Goal: Transaction & Acquisition: Download file/media

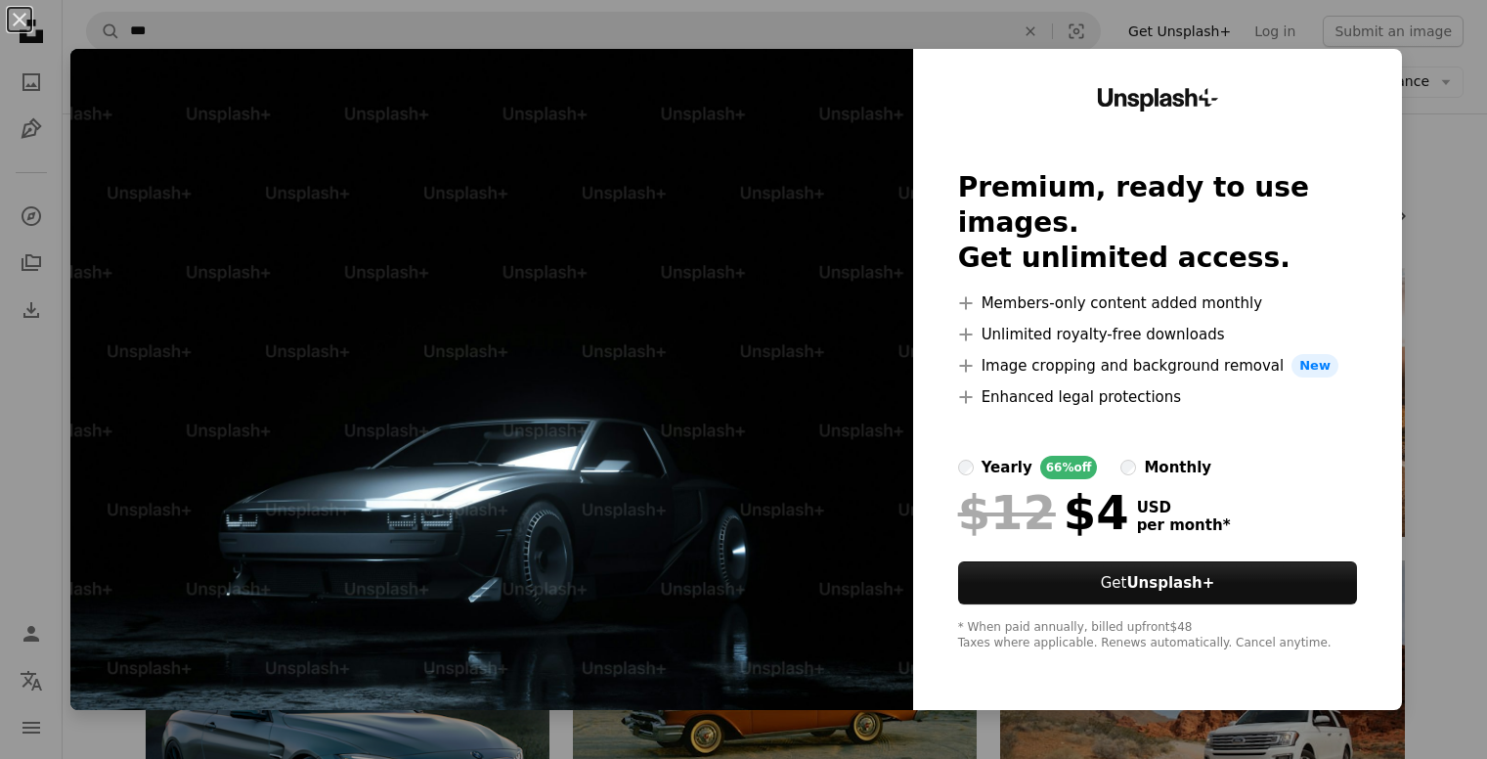
scroll to position [2218, 0]
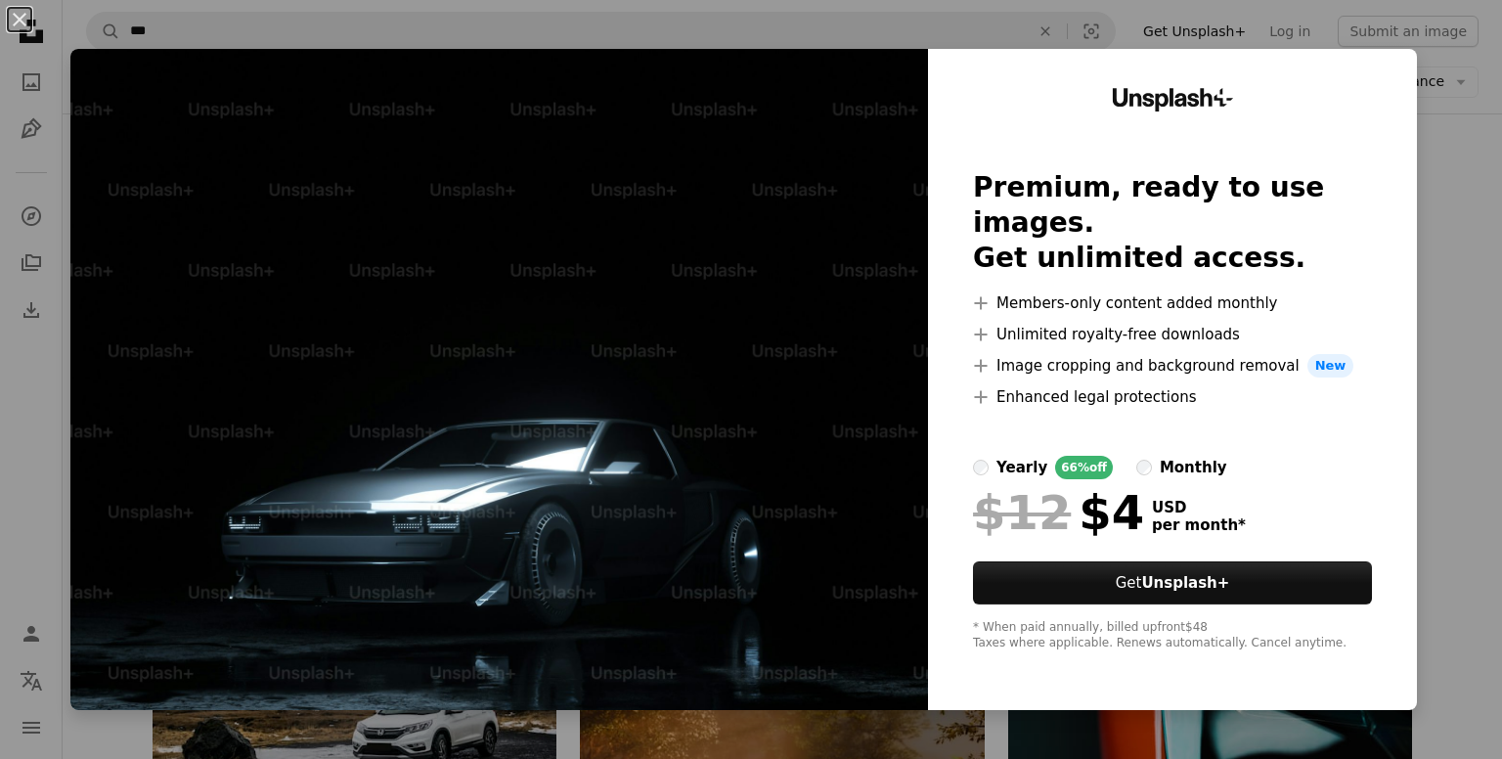
click at [1459, 205] on div "An X shape Unsplash+ Premium, ready to use images. Get unlimited access. A plus…" at bounding box center [751, 379] width 1502 height 759
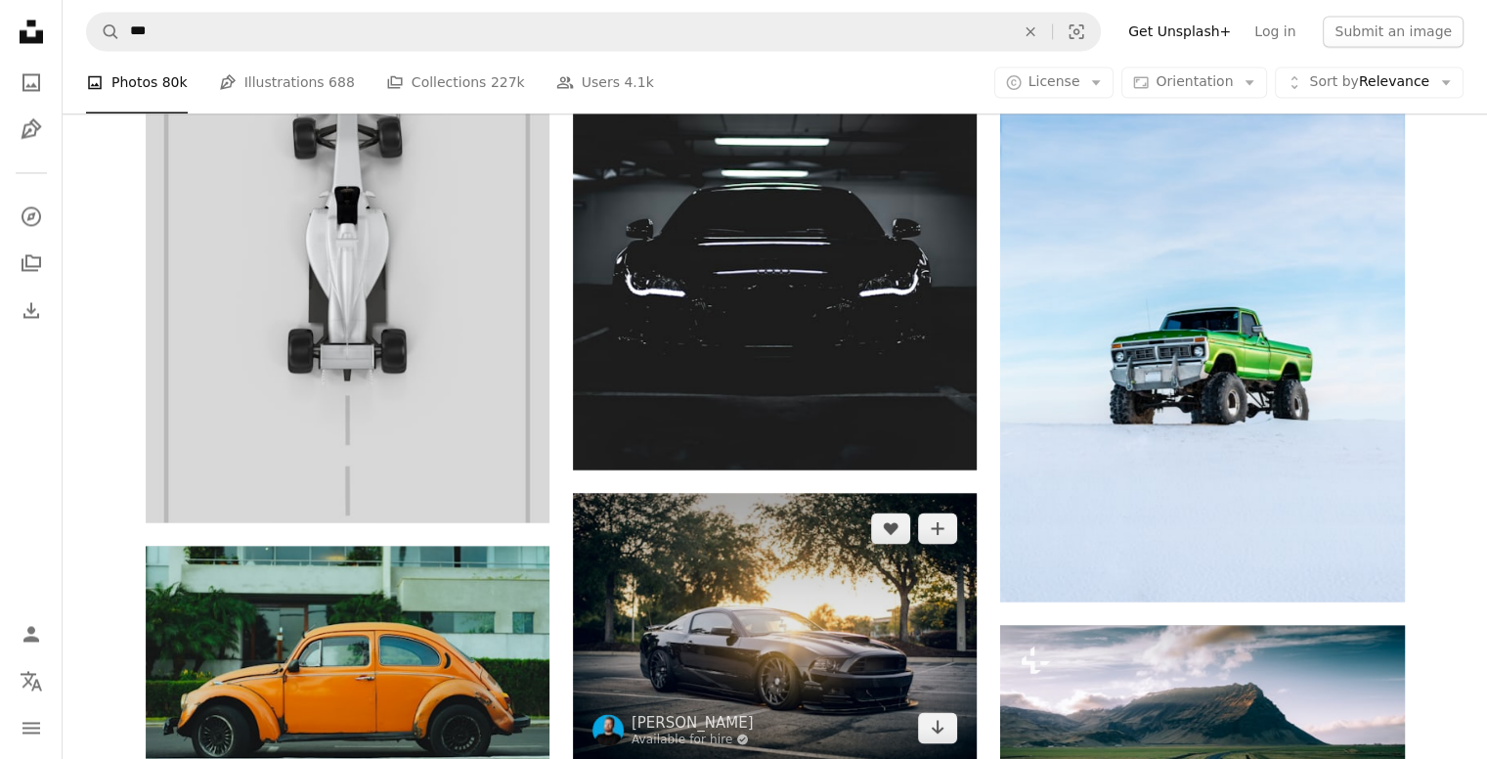
scroll to position [3470, 0]
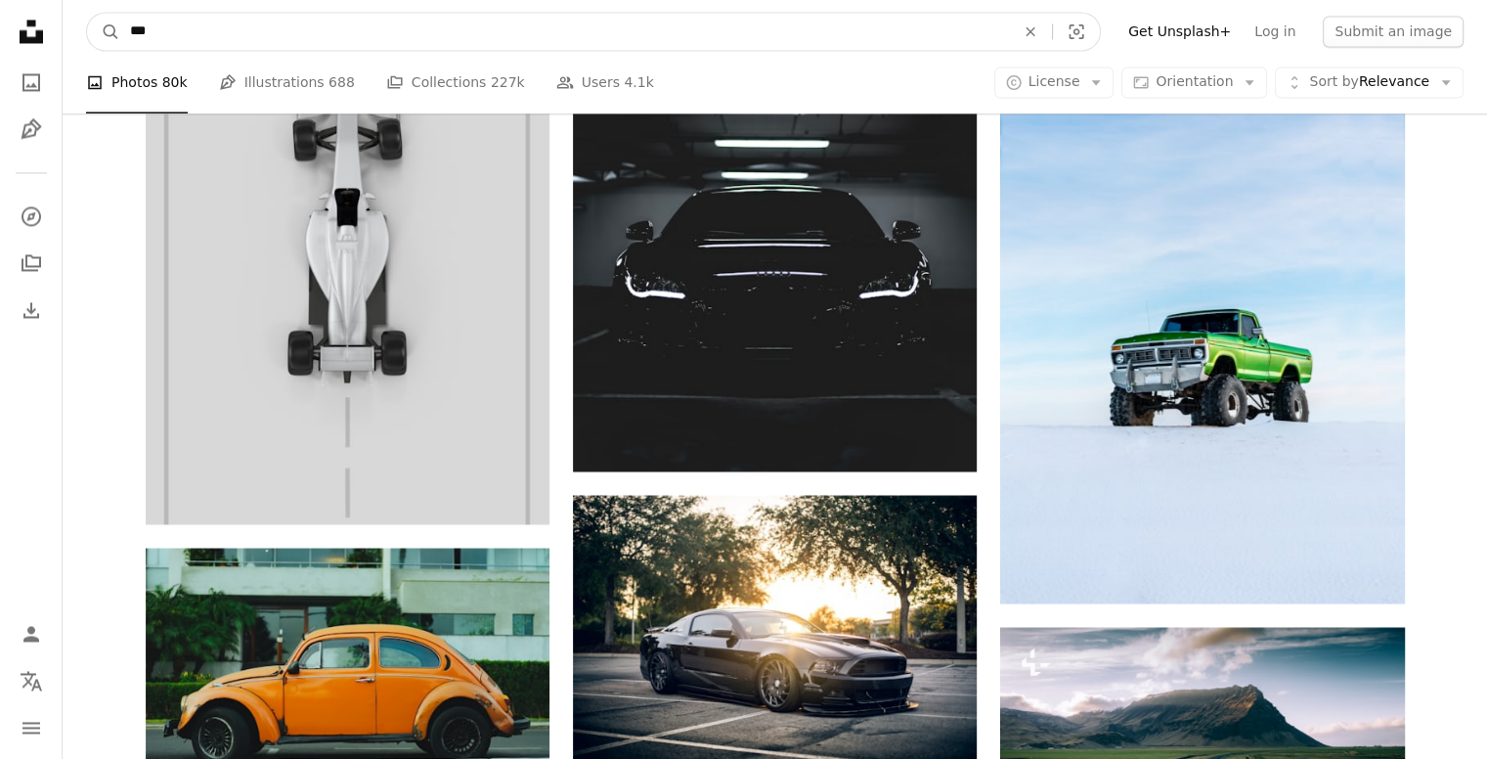
click at [651, 43] on input "***" at bounding box center [564, 31] width 889 height 37
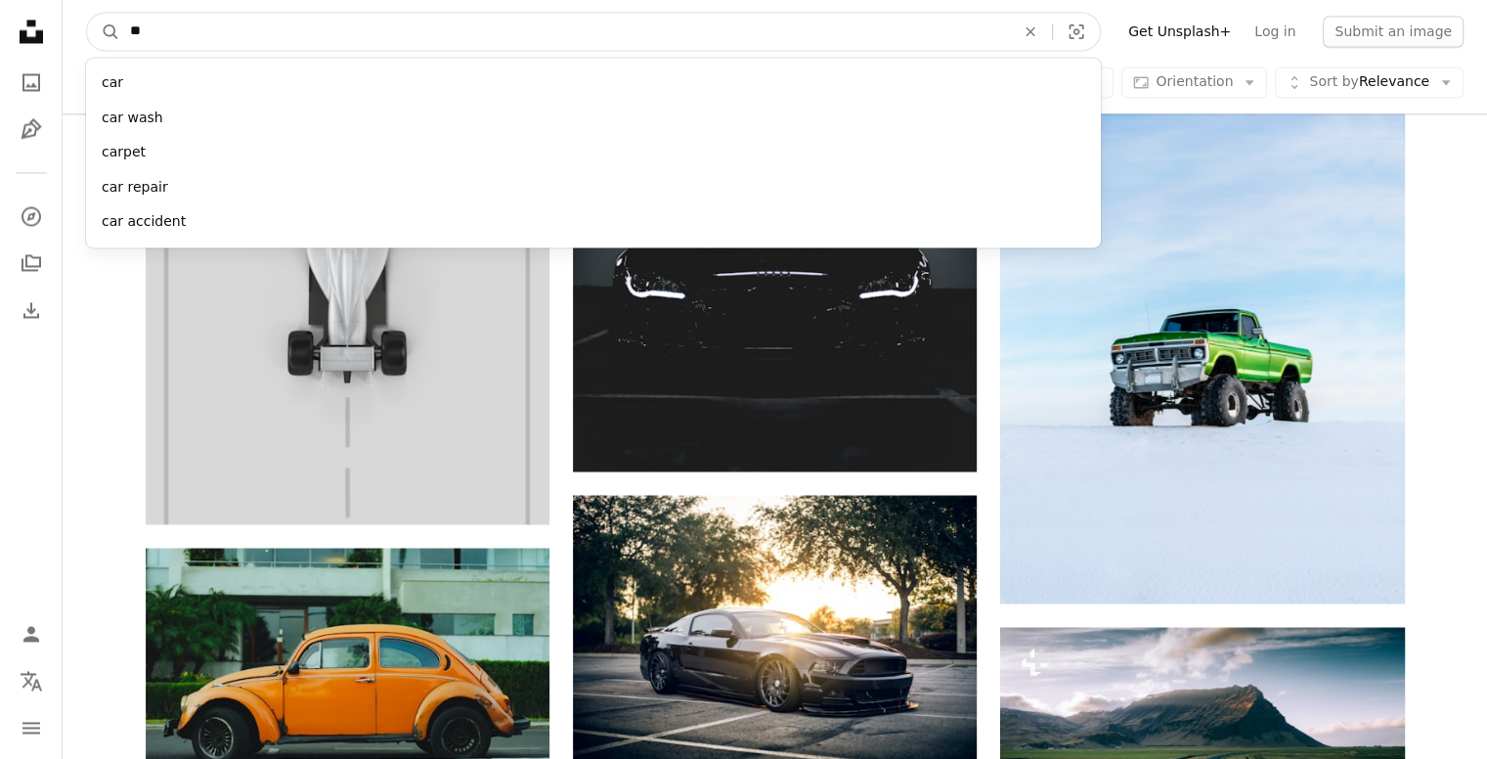
type input "*"
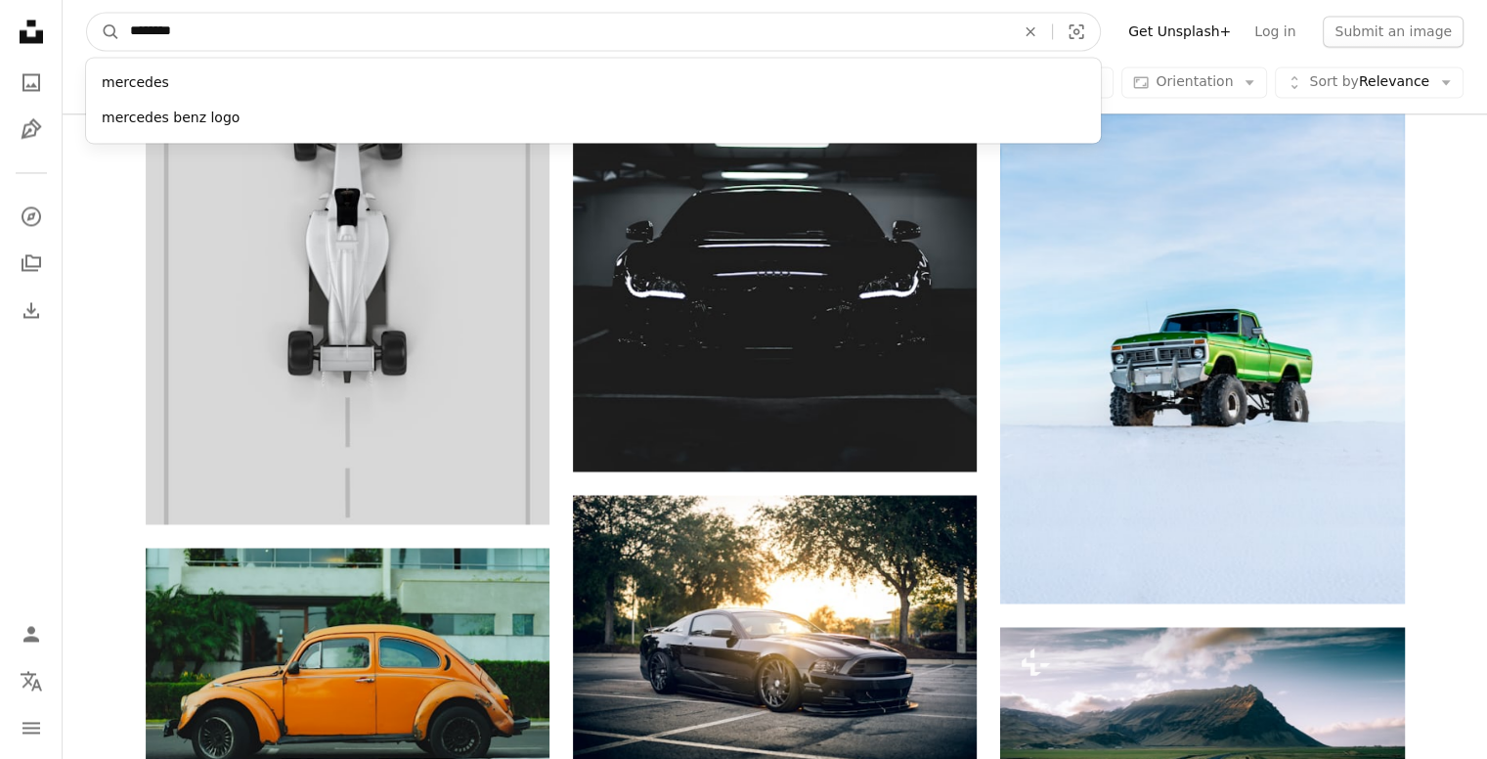
type input "********"
click at [87, 13] on button "A magnifying glass" at bounding box center [103, 31] width 33 height 37
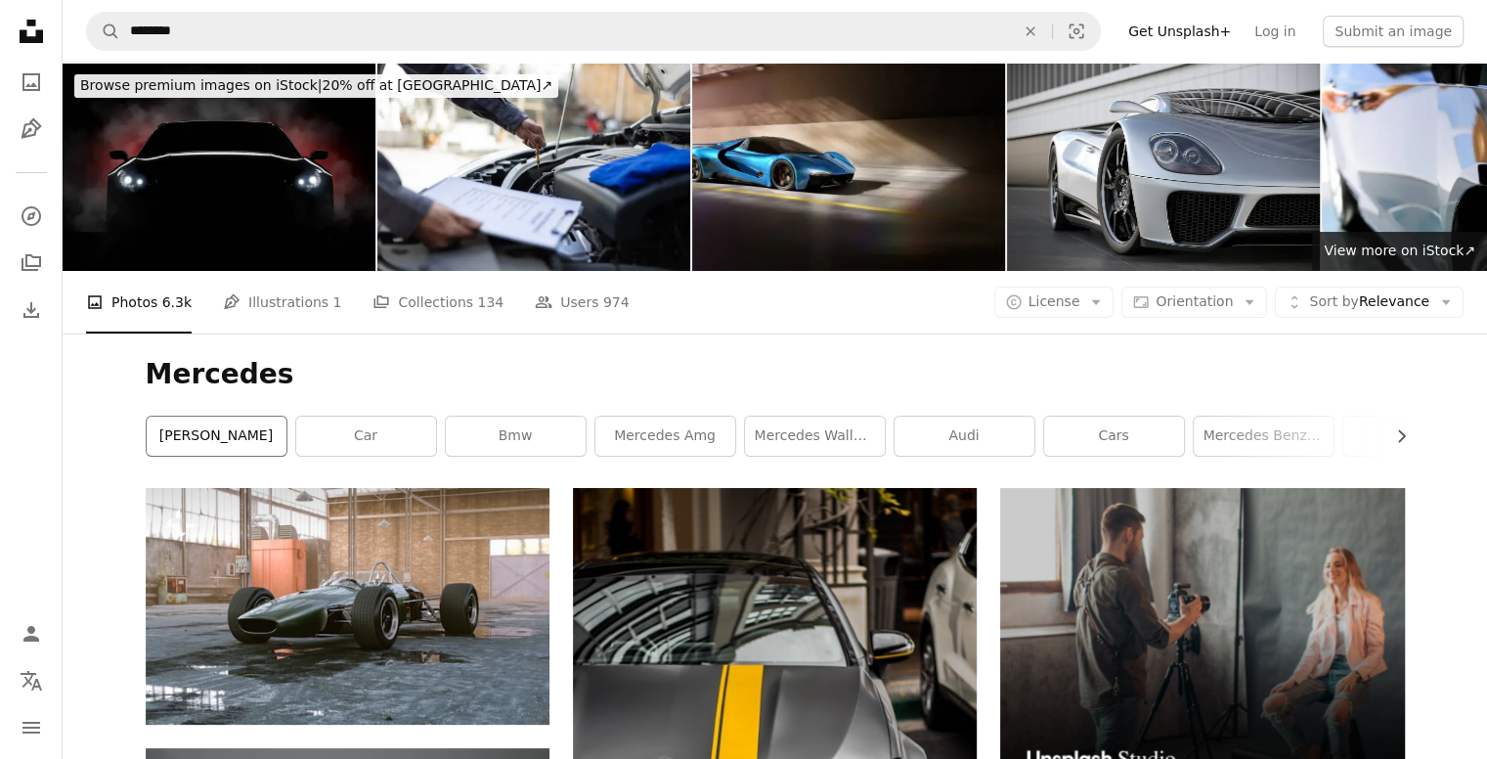
click at [199, 423] on link "[PERSON_NAME]" at bounding box center [217, 436] width 140 height 39
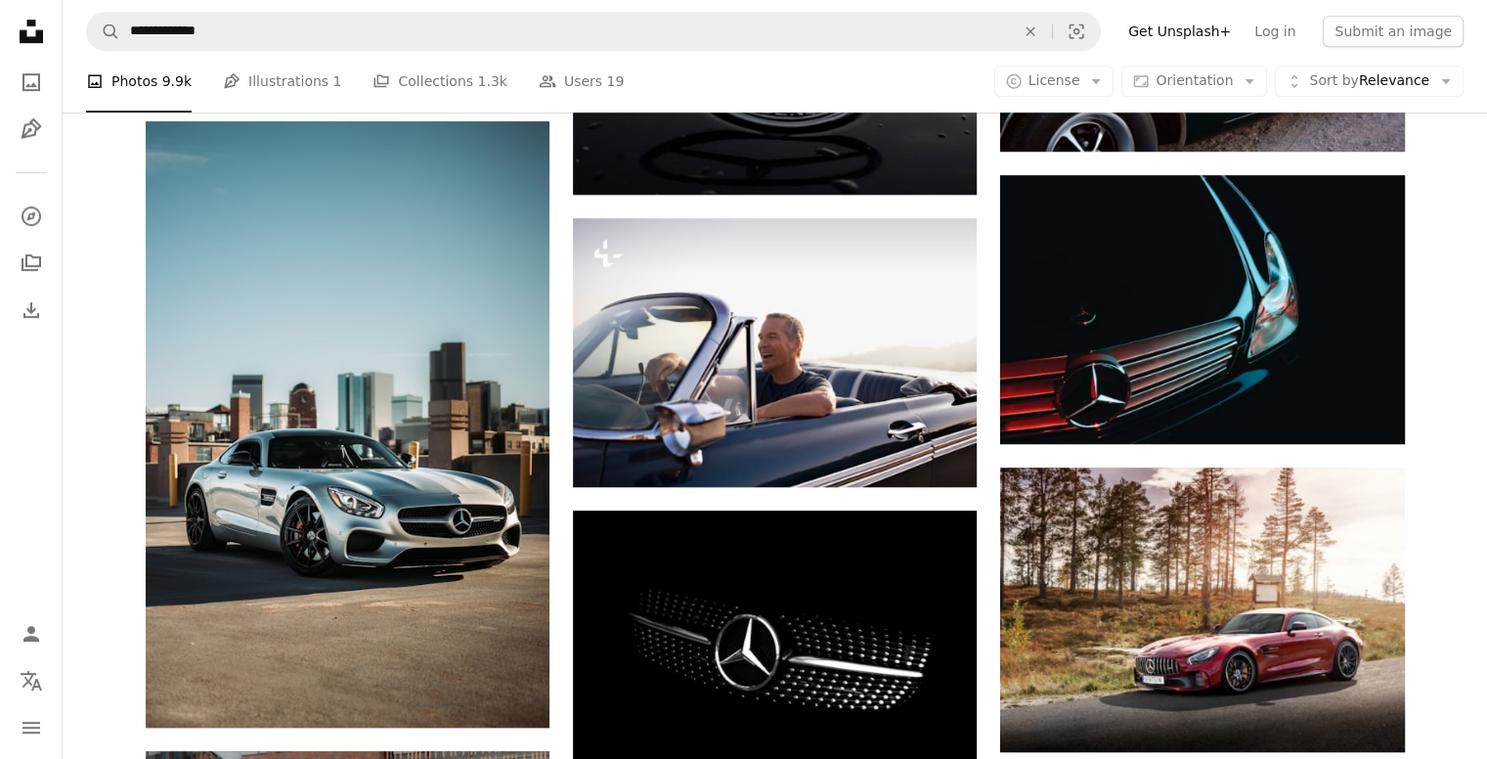
scroll to position [1455, 0]
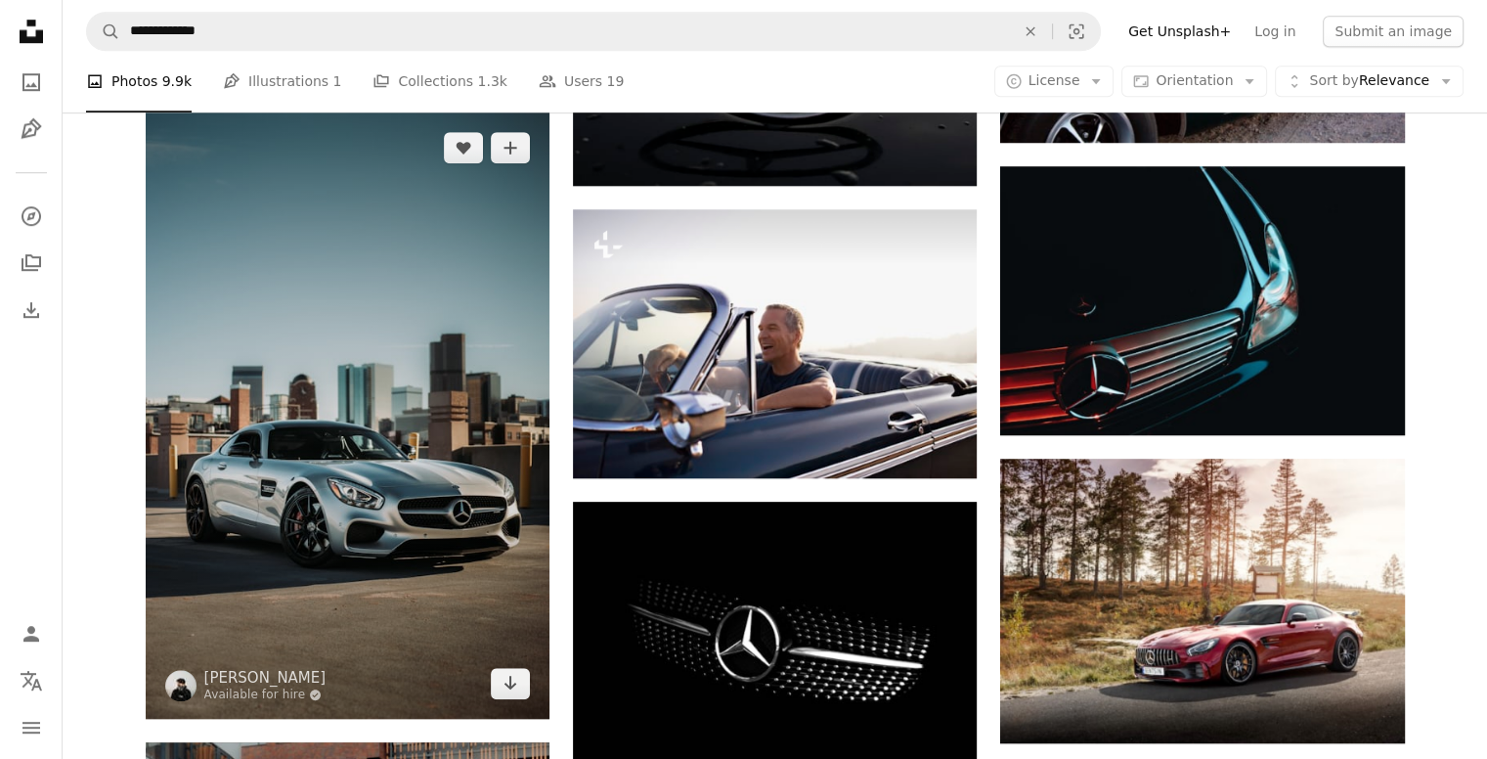
click at [408, 454] on img at bounding box center [348, 415] width 404 height 606
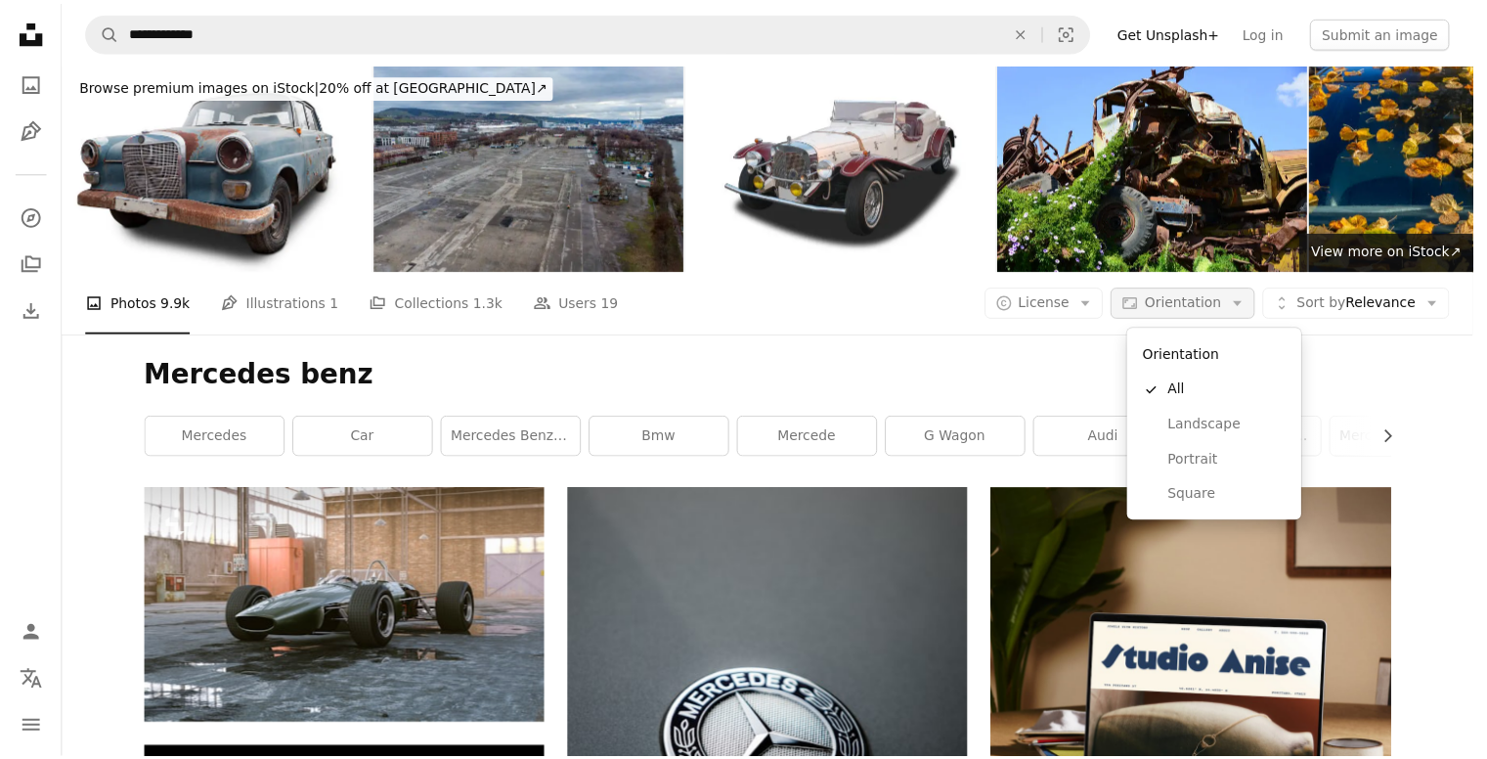
scroll to position [221, 0]
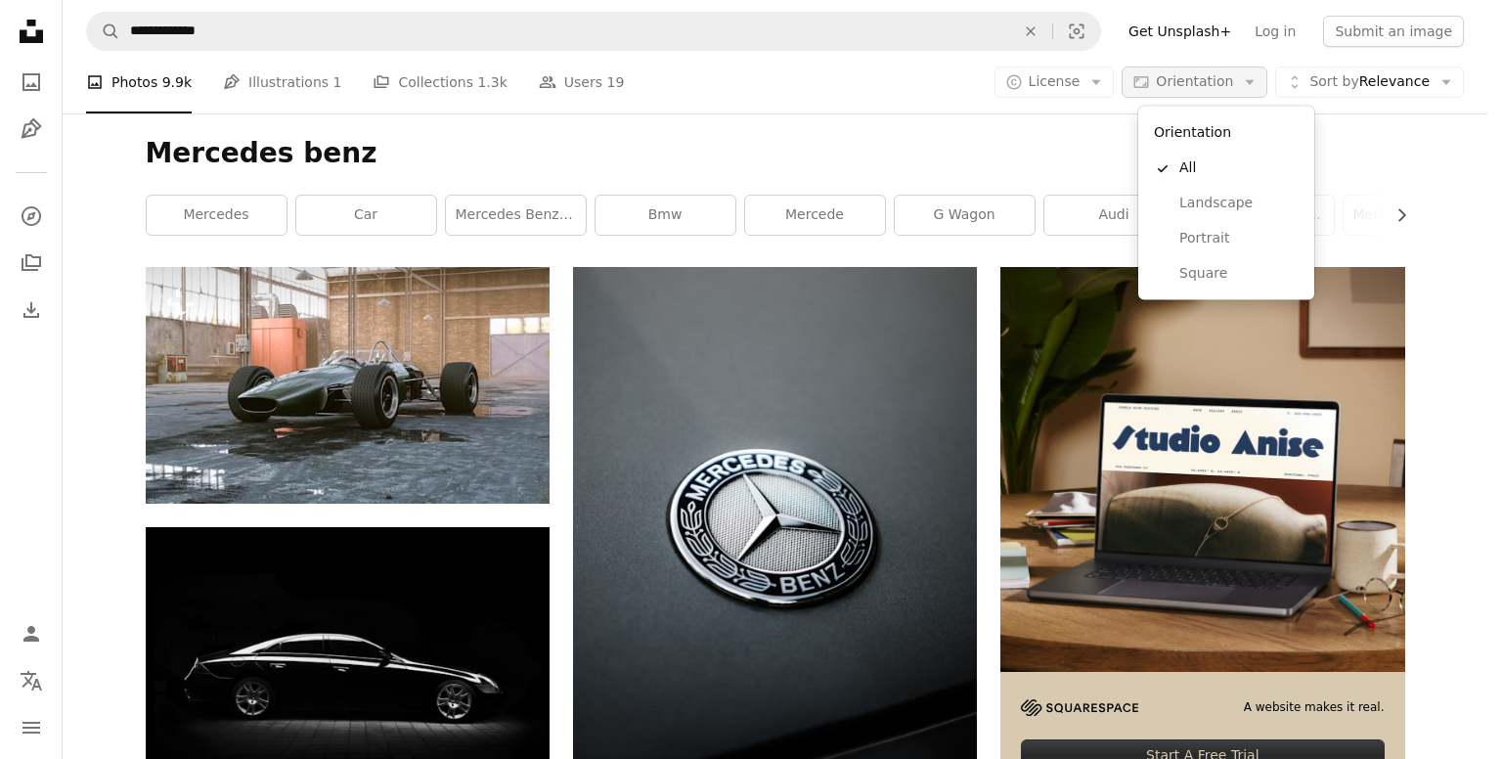
click at [1220, 82] on span "Orientation" at bounding box center [1194, 81] width 77 height 16
click at [1205, 264] on span "Square" at bounding box center [1238, 274] width 119 height 20
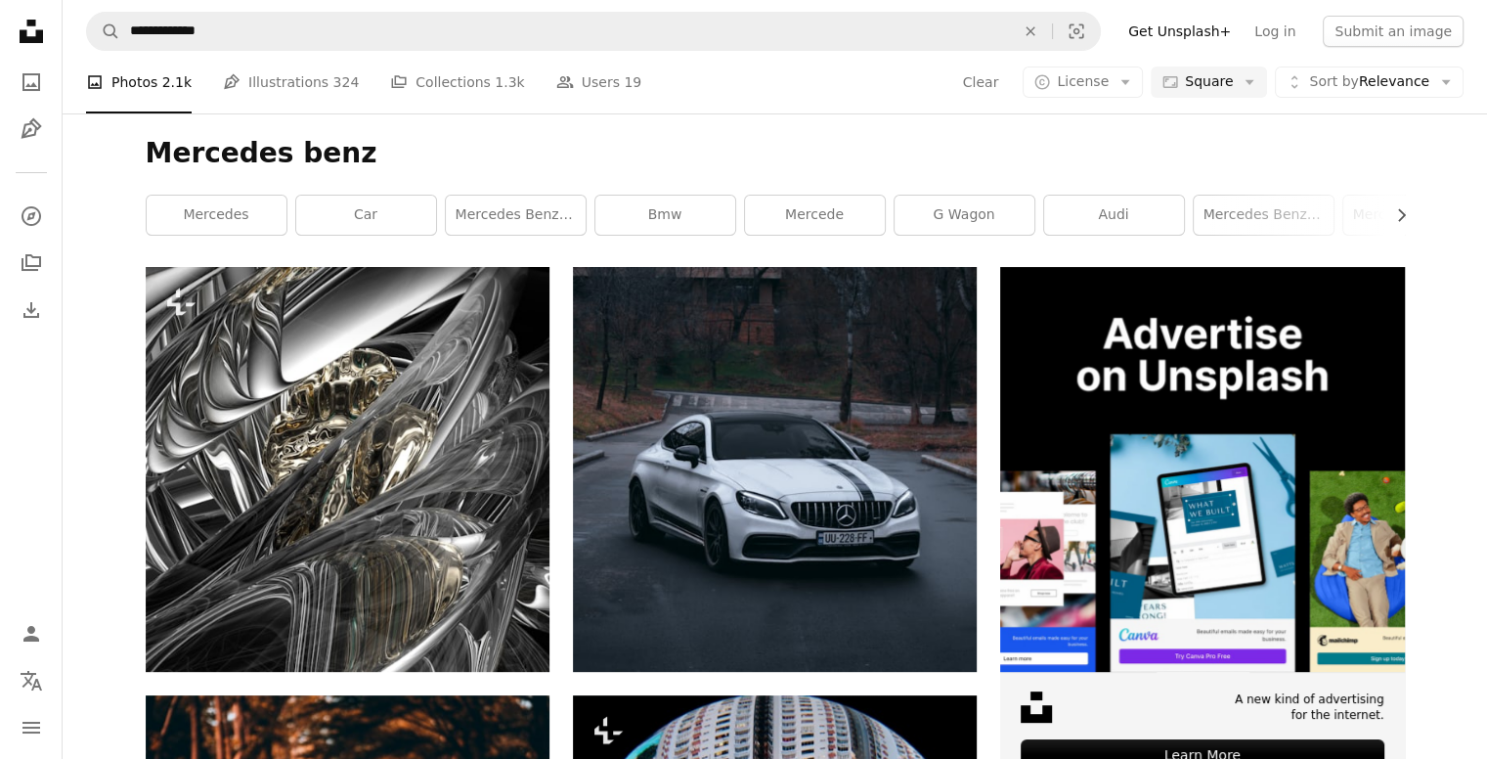
scroll to position [187, 0]
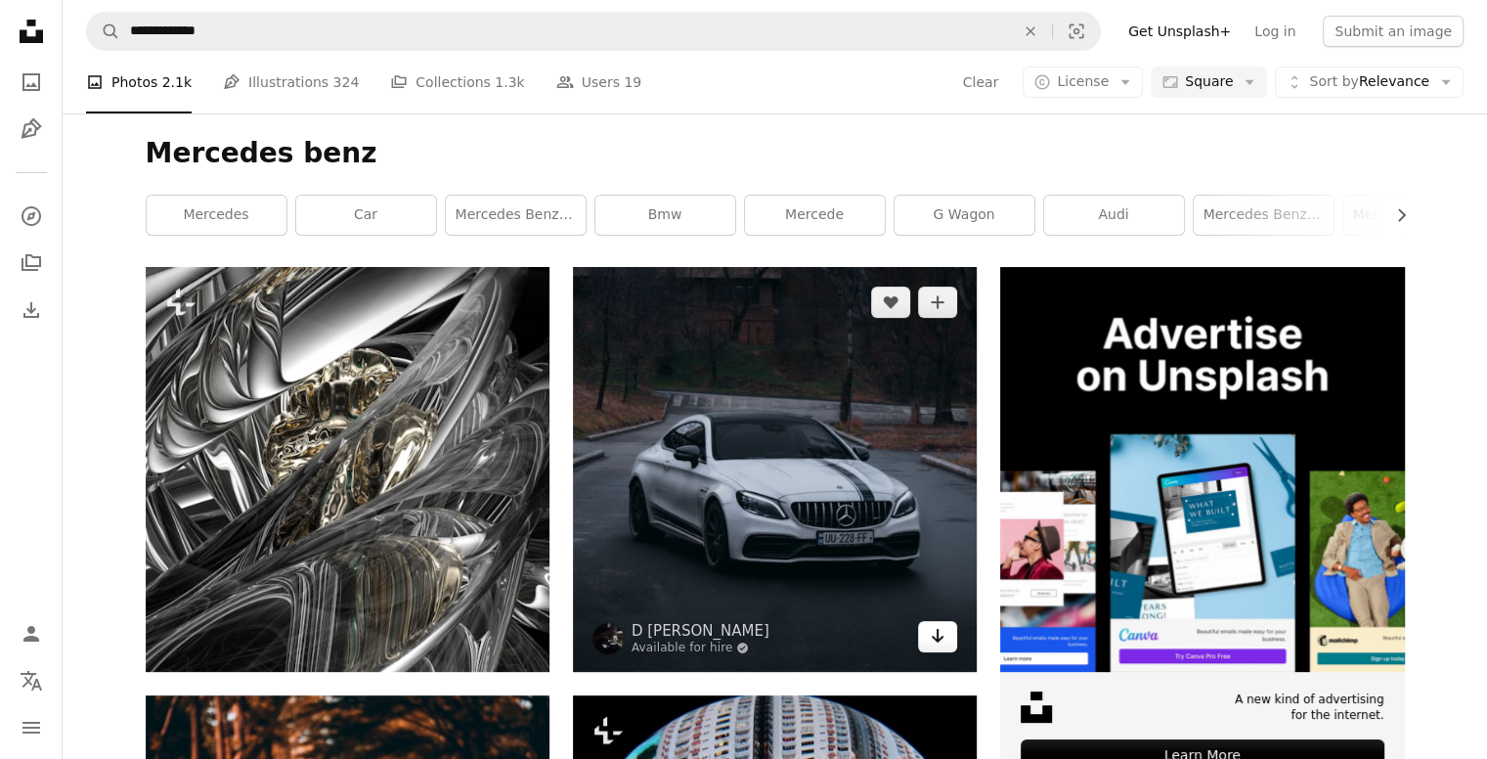
click at [932, 647] on icon "Arrow pointing down" at bounding box center [938, 635] width 16 height 23
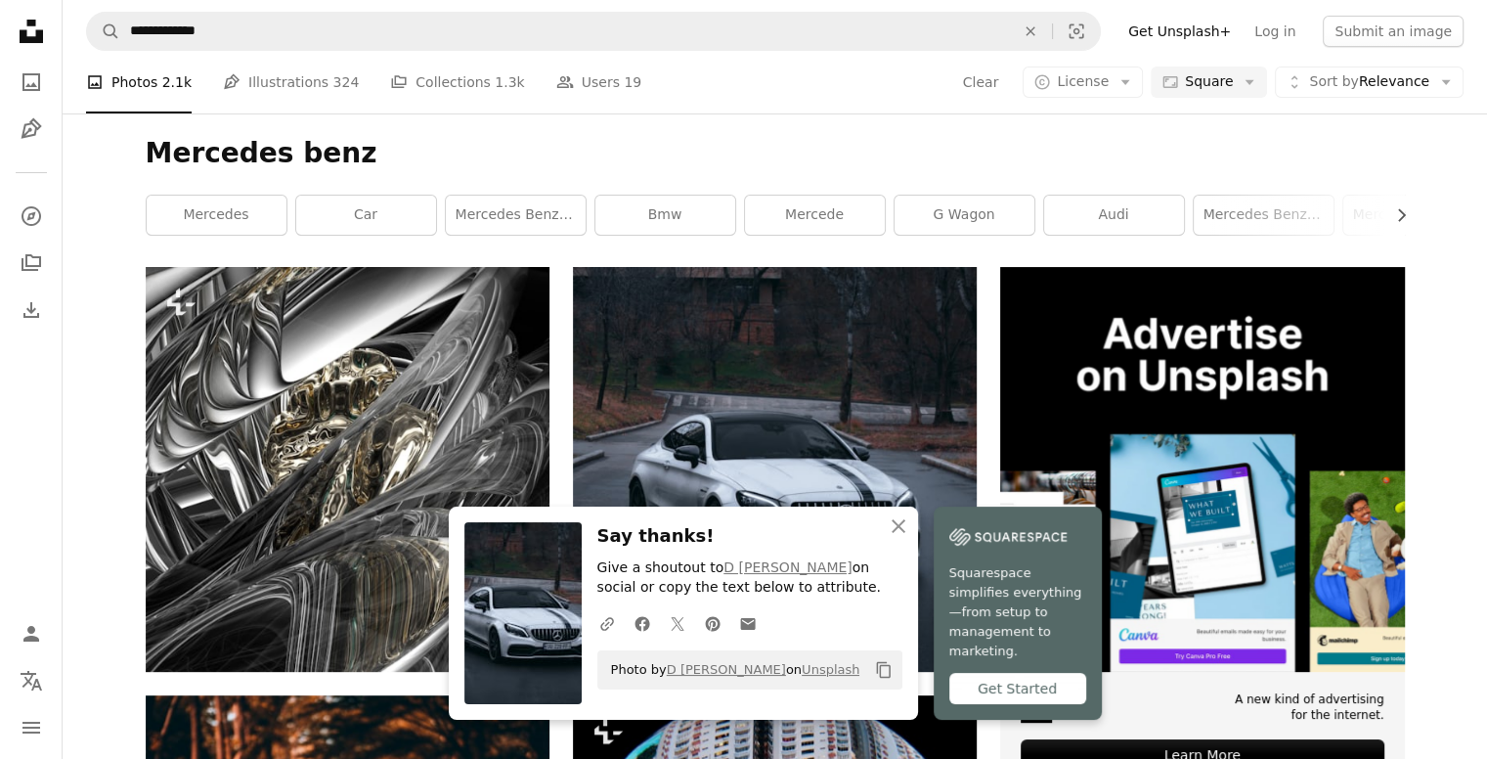
scroll to position [0, 0]
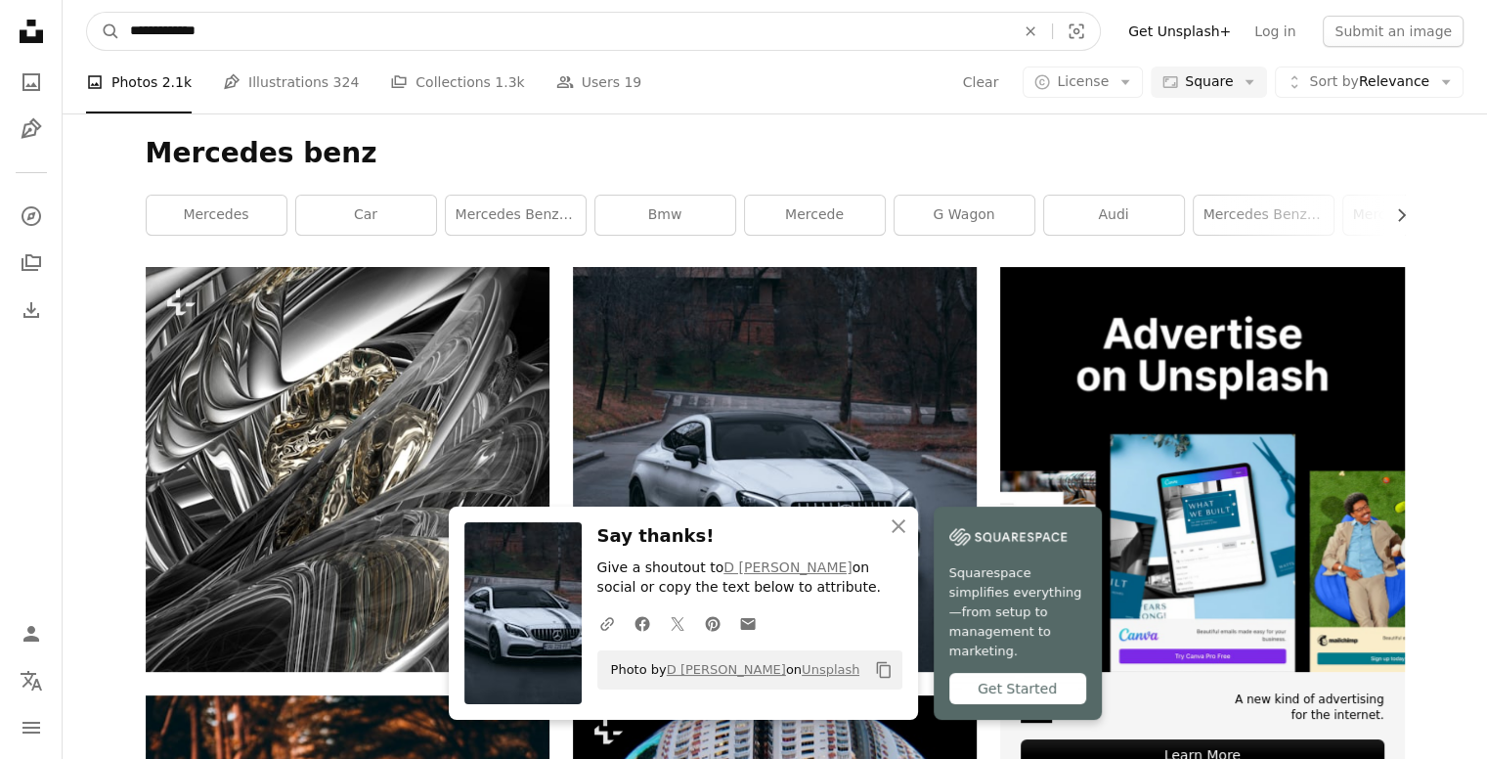
click at [372, 36] on input "**********" at bounding box center [564, 31] width 889 height 37
type input "****"
click button "A magnifying glass" at bounding box center [103, 31] width 33 height 37
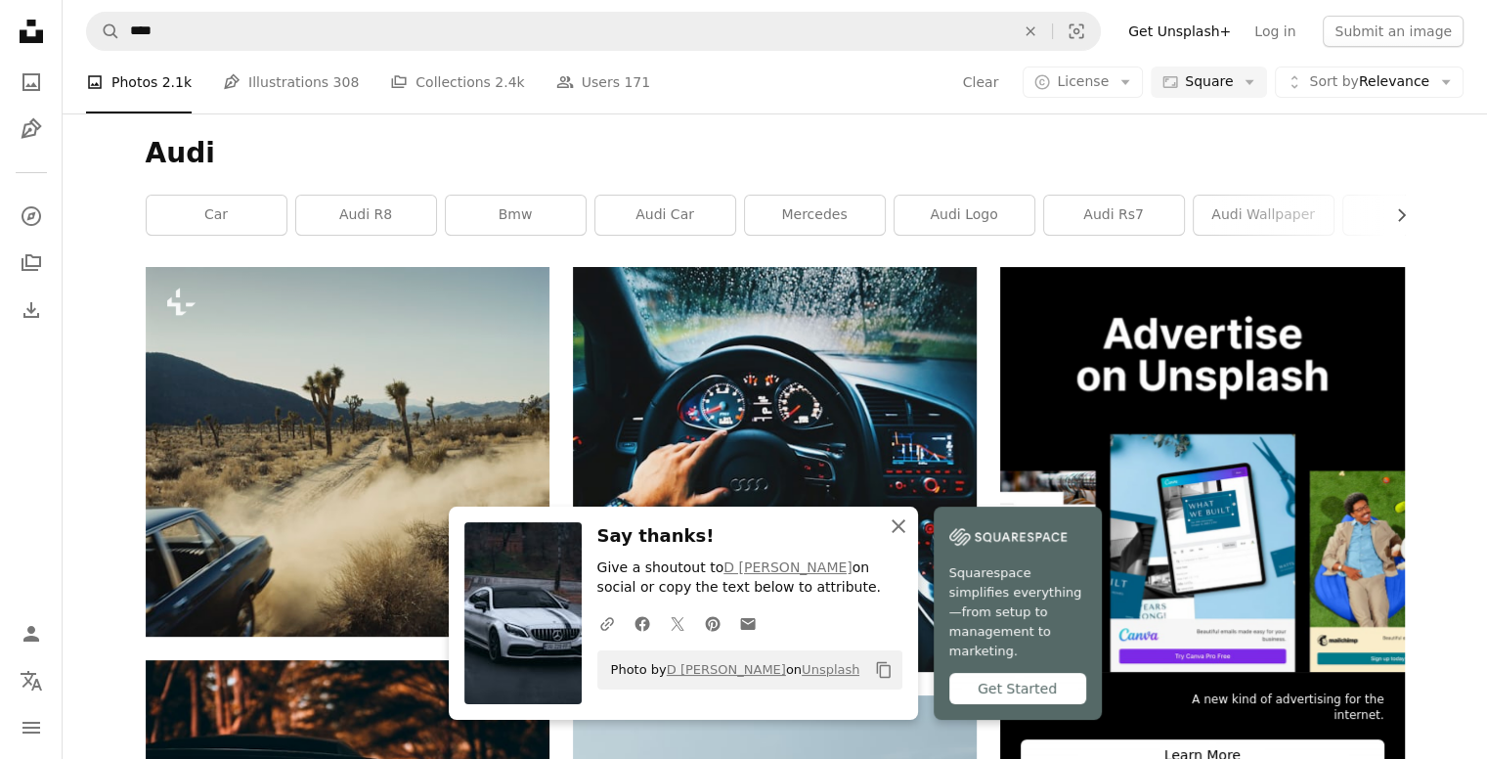
click at [902, 533] on icon "button" at bounding box center [899, 526] width 14 height 14
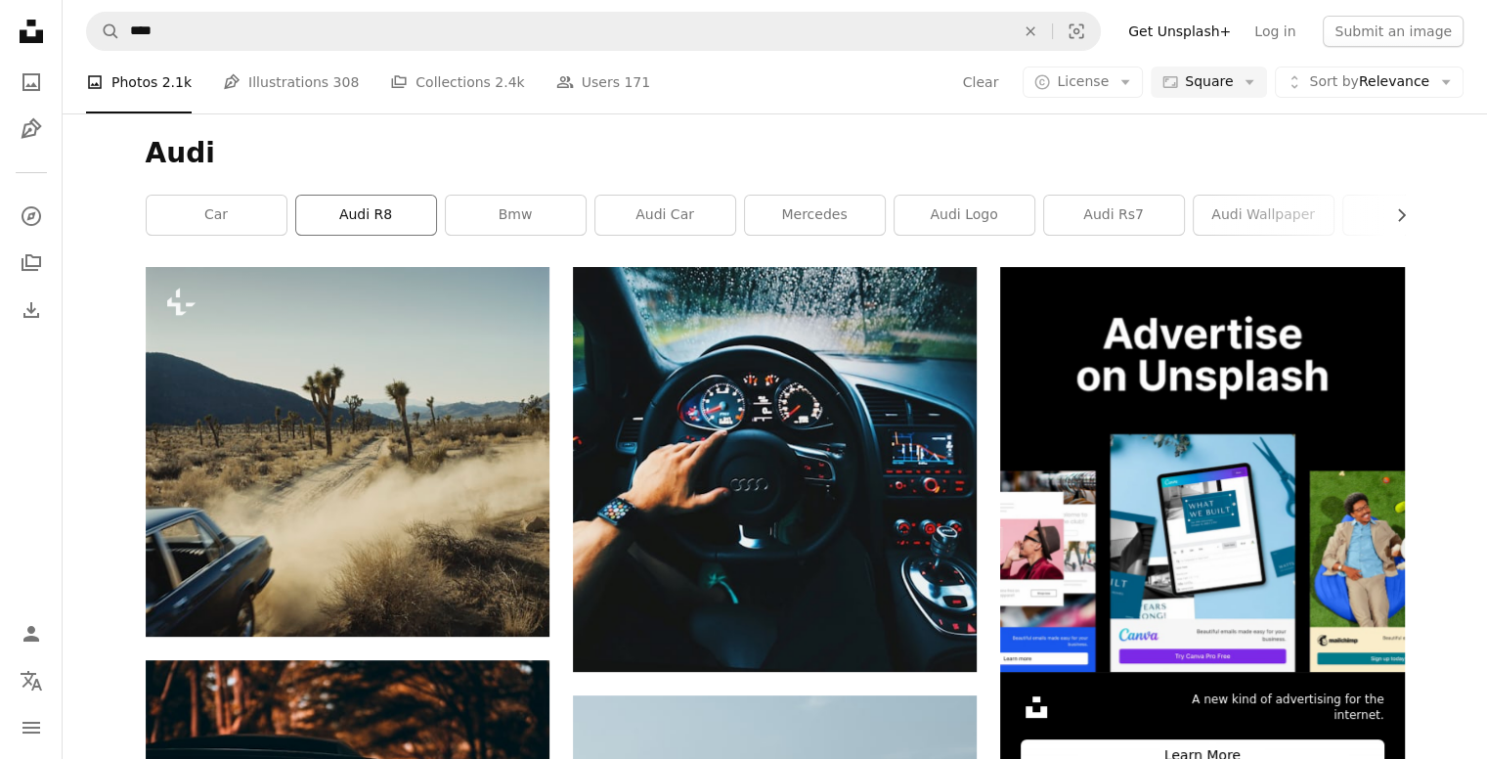
click at [353, 235] on link "audi r8" at bounding box center [366, 215] width 140 height 39
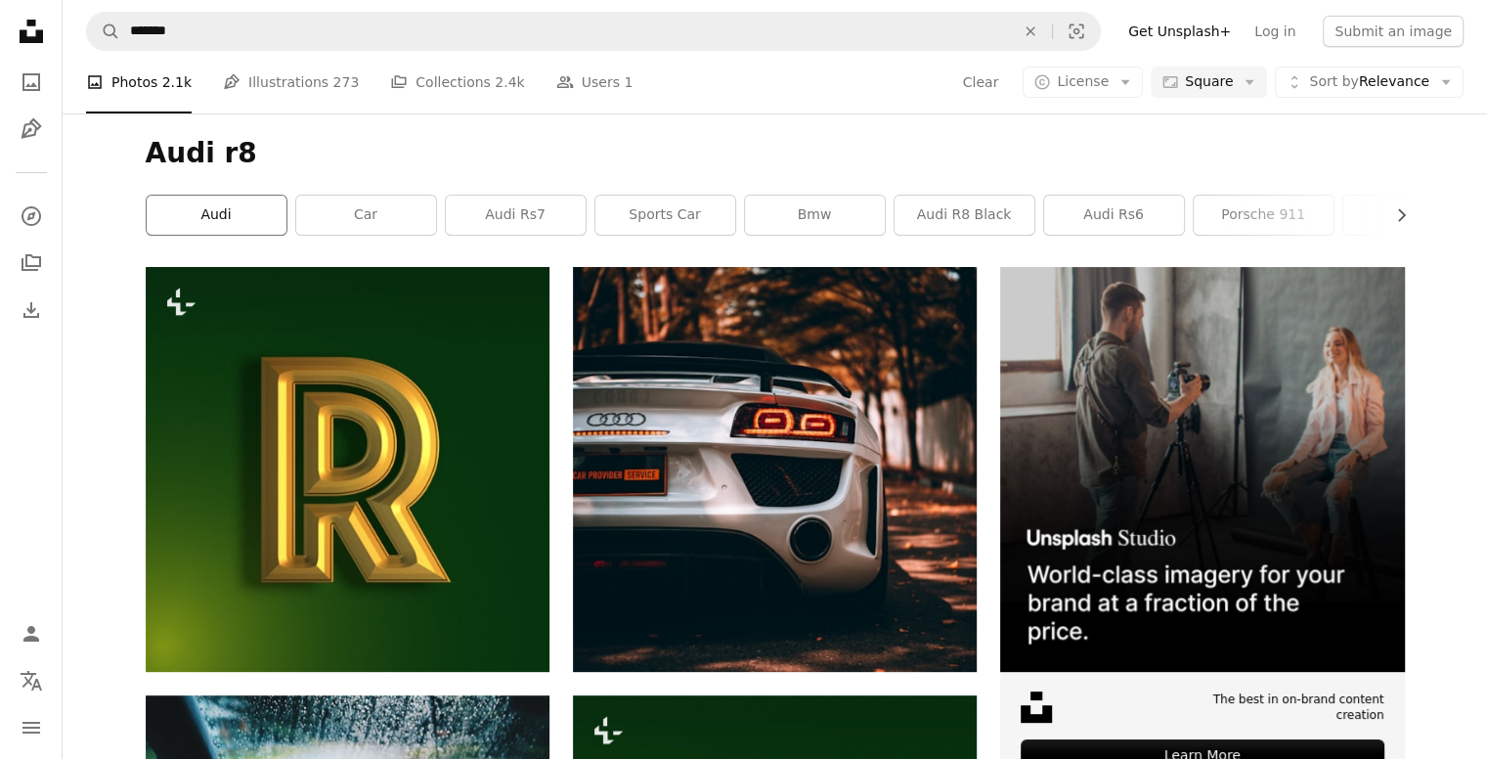
click at [222, 235] on link "audi" at bounding box center [217, 215] width 140 height 39
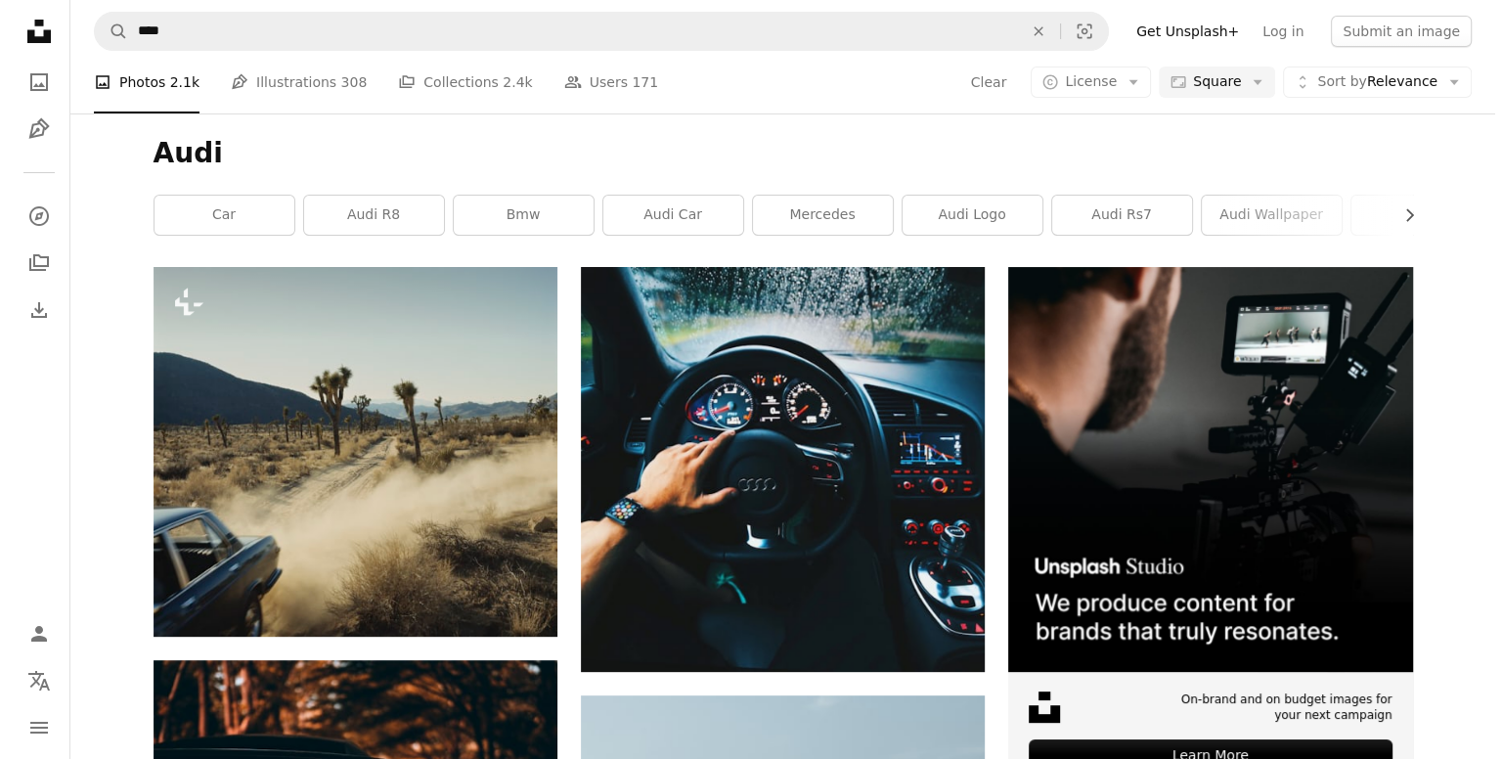
scroll to position [665, 0]
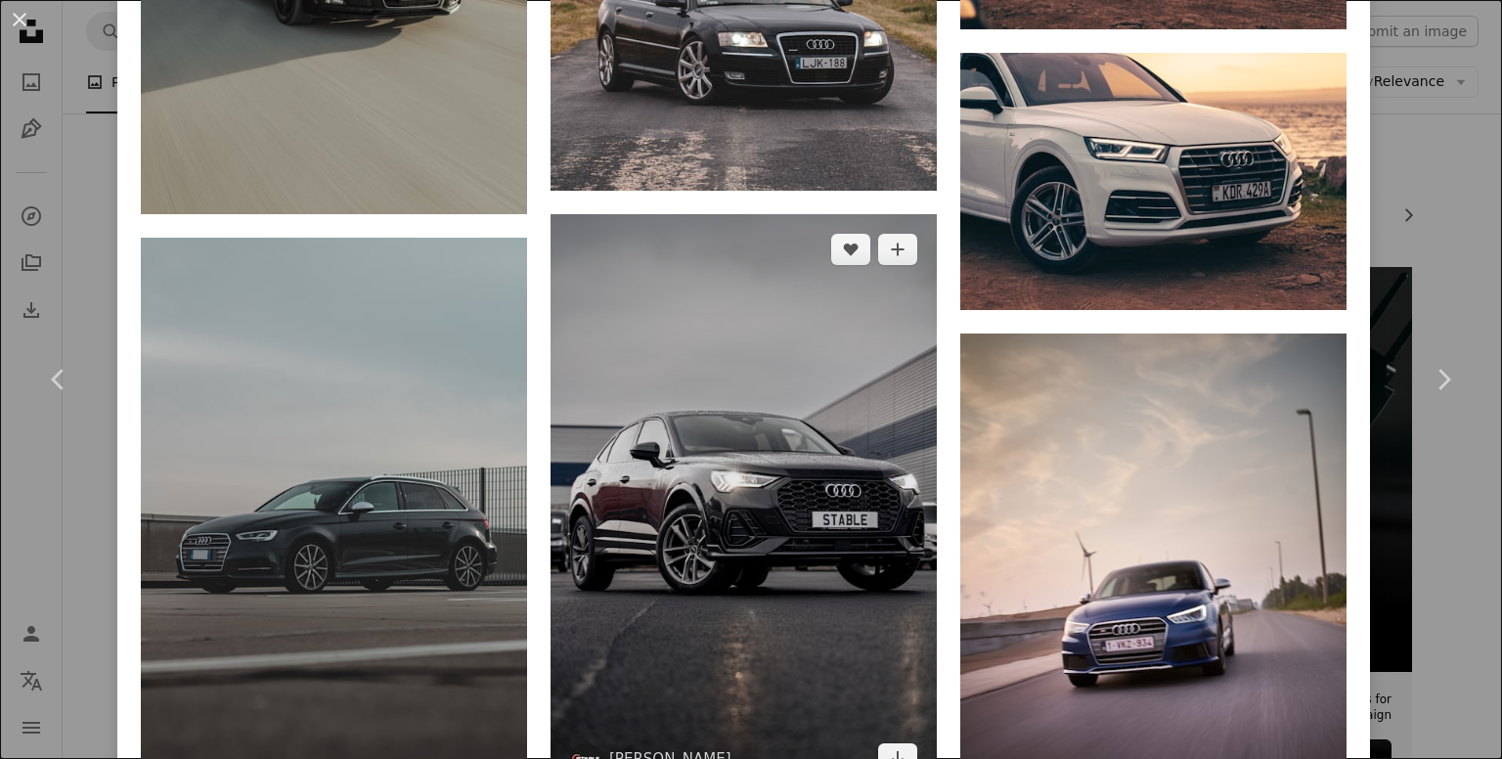
scroll to position [1801, 0]
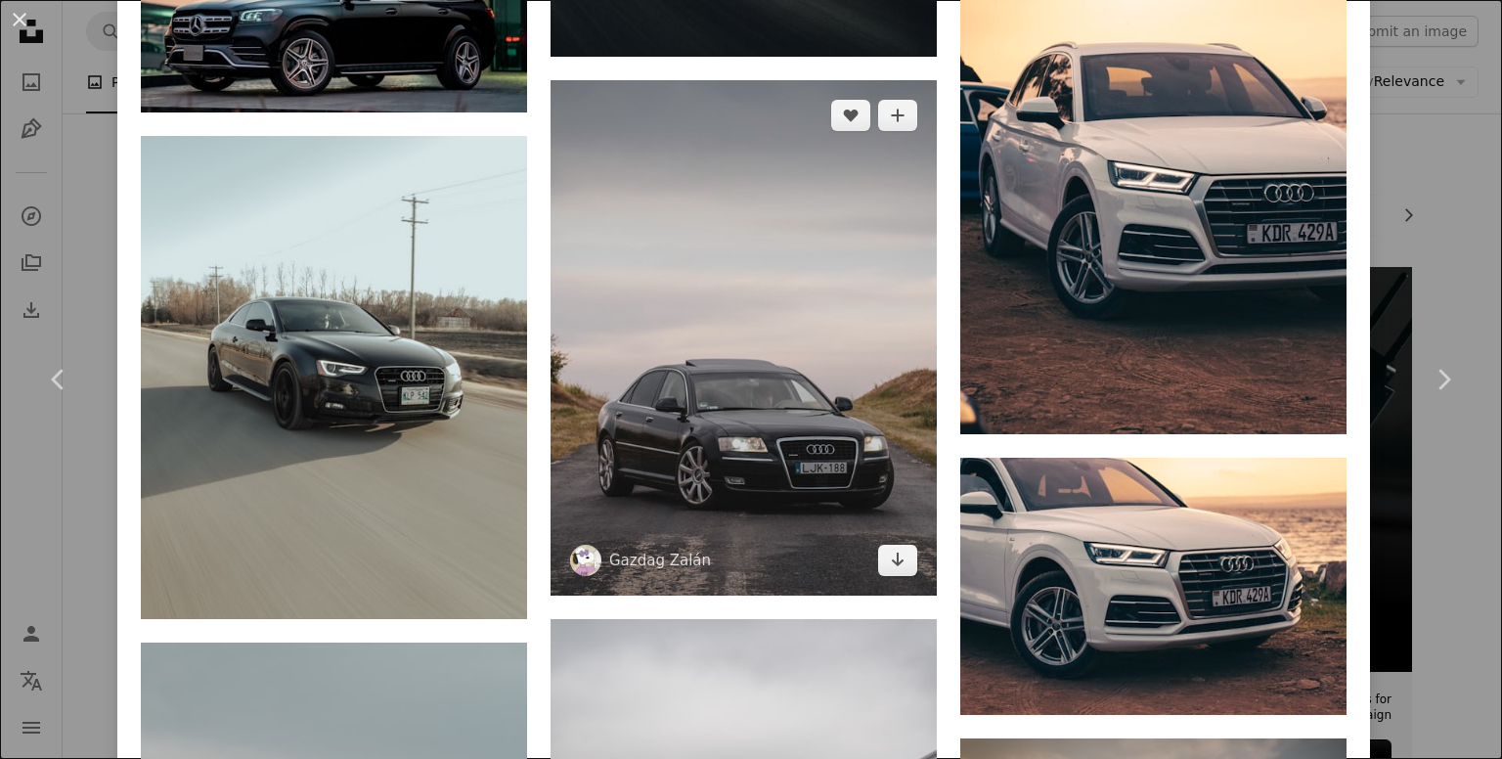
click at [771, 339] on img at bounding box center [744, 337] width 386 height 515
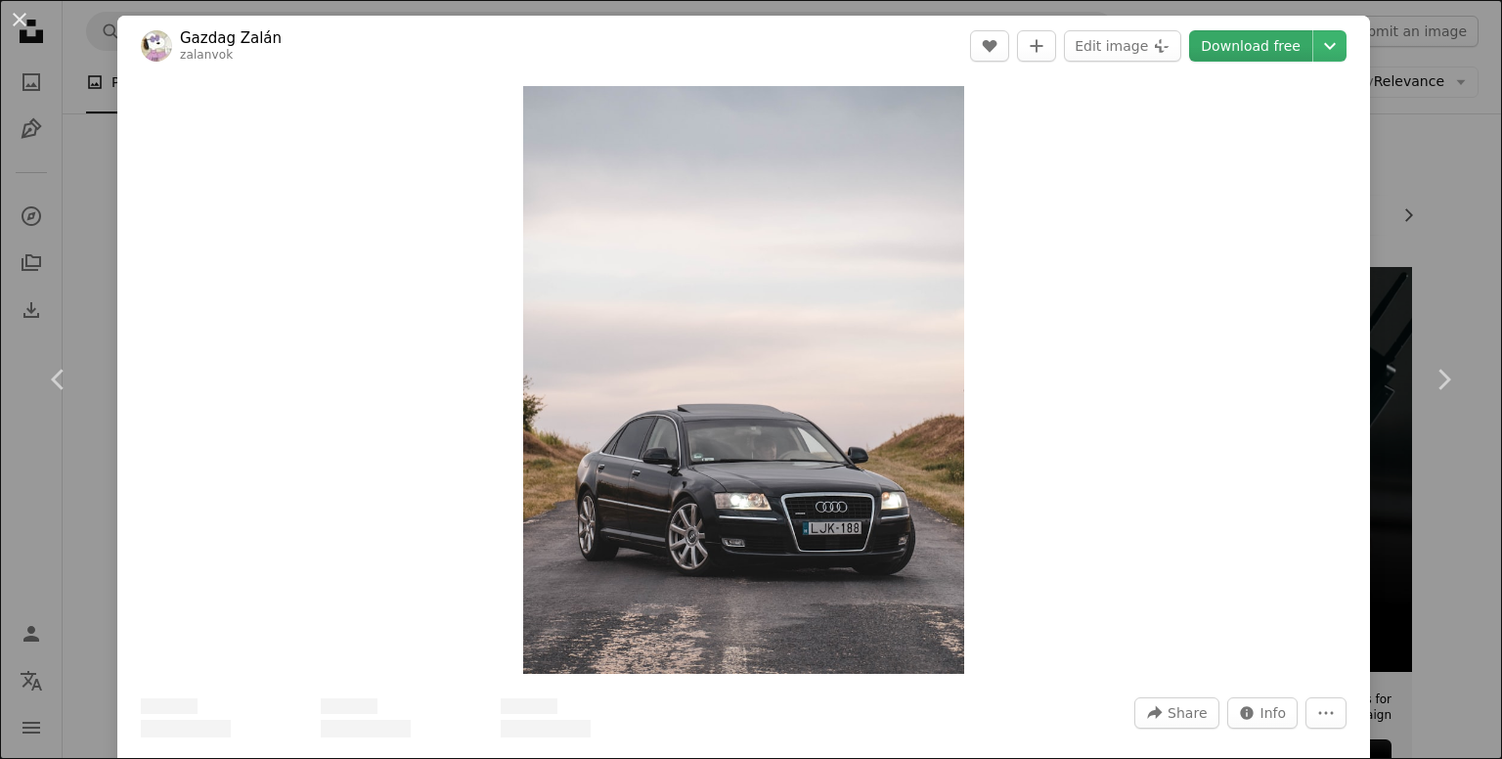
click at [1246, 44] on link "Download free" at bounding box center [1250, 45] width 123 height 31
